Goal: Contribute content: Contribute content

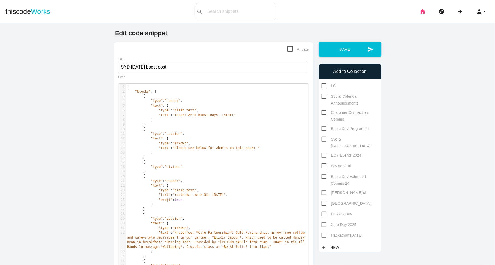
click at [424, 15] on icon "home" at bounding box center [422, 11] width 7 height 17
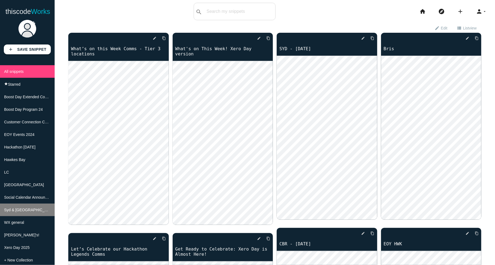
click at [33, 209] on li "Syd & [GEOGRAPHIC_DATA]" at bounding box center [27, 210] width 55 height 13
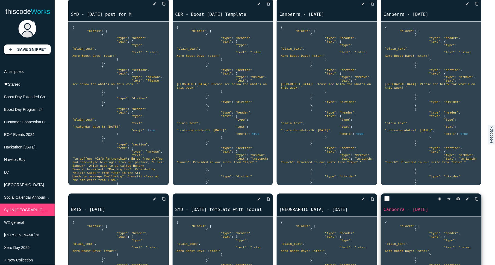
scroll to position [63, 0]
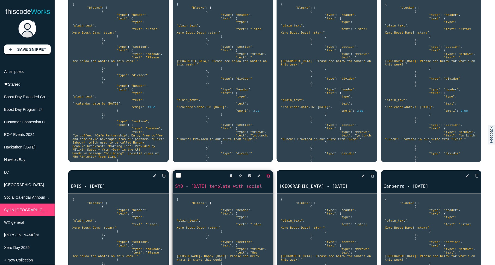
click at [268, 175] on icon "content_copy" at bounding box center [268, 176] width 4 height 10
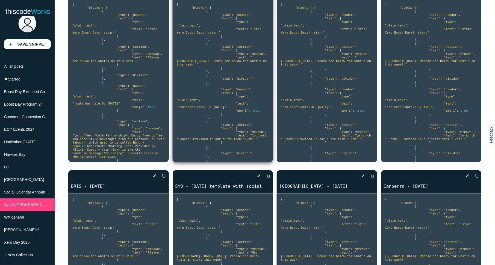
scroll to position [0, 0]
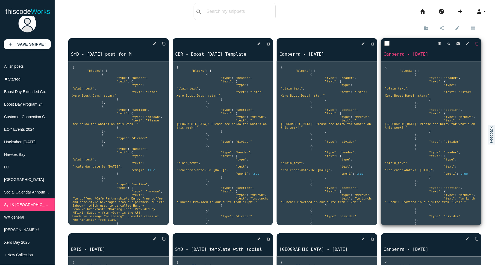
click at [476, 43] on icon "content_copy" at bounding box center [477, 44] width 4 height 10
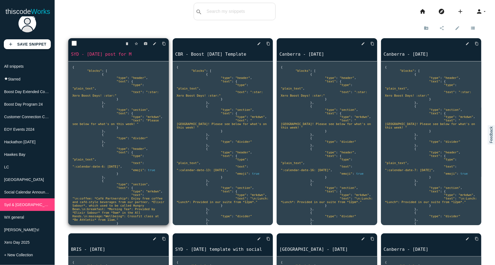
click at [118, 47] on div "delete star_border photo_camera edit content_copy" at bounding box center [118, 43] width 100 height 11
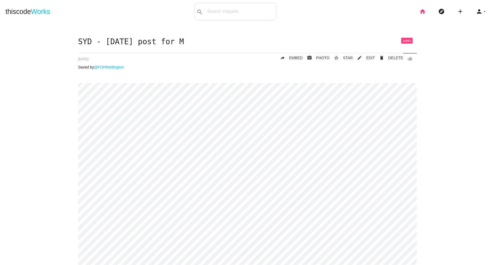
click at [423, 13] on icon "home" at bounding box center [422, 11] width 7 height 17
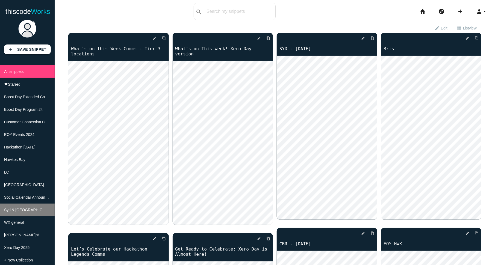
click at [11, 211] on span "Syd & [GEOGRAPHIC_DATA]" at bounding box center [29, 210] width 51 height 4
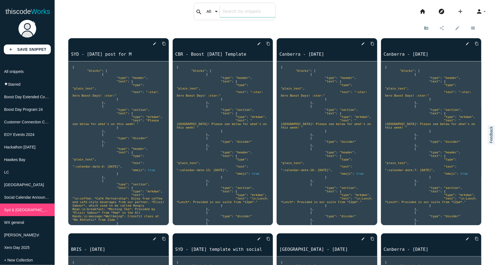
click at [213, 14] on div "search All: All: Code: Title: Tag: All: Code: Title: Tag:" at bounding box center [235, 11] width 82 height 17
type input "Bris"
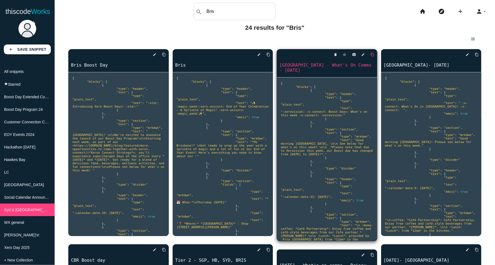
click at [371, 54] on icon "content_copy" at bounding box center [373, 55] width 4 height 10
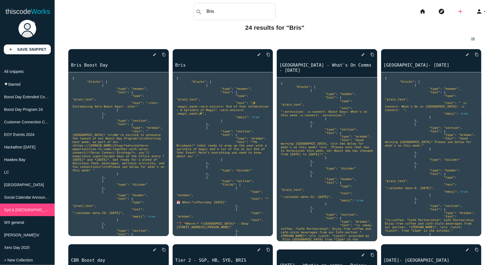
click at [458, 9] on icon "add" at bounding box center [460, 11] width 7 height 17
click at [478, 9] on link "code Snippet" at bounding box center [472, 10] width 38 height 14
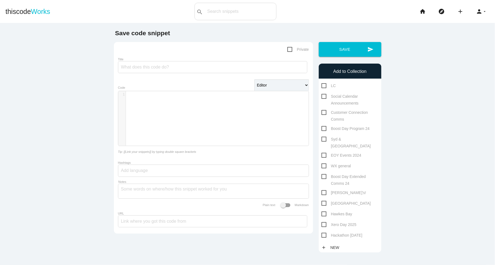
scroll to position [2, 0]
click at [143, 99] on div "​ x 1 ​" at bounding box center [217, 122] width 198 height 63
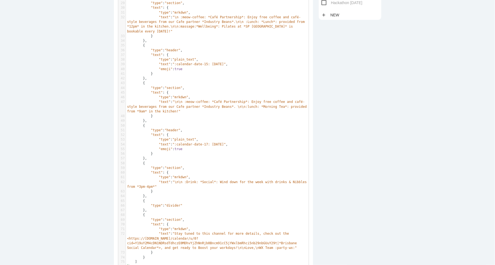
scroll to position [0, 0]
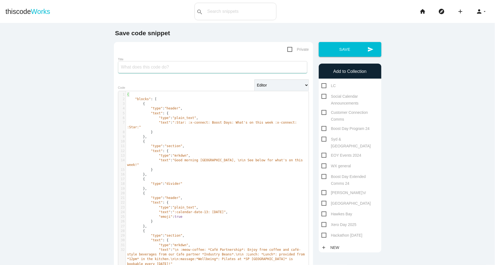
drag, startPoint x: 149, startPoint y: 66, endPoint x: 154, endPoint y: 55, distance: 12.3
click at [149, 66] on input "Title" at bounding box center [212, 67] width 189 height 12
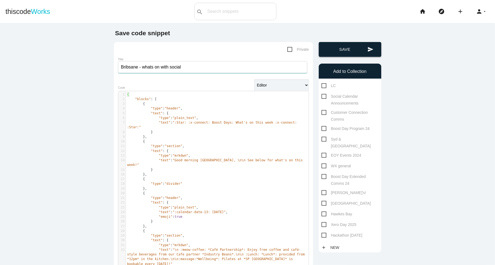
type input "Bribsane - whats on with social"
click at [344, 51] on button "send Save" at bounding box center [350, 49] width 63 height 15
